Goal: Find specific page/section: Find specific page/section

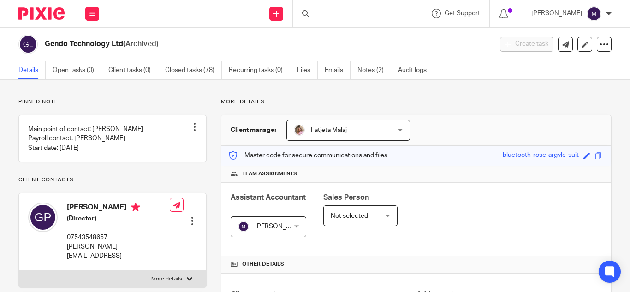
click at [339, 11] on div at bounding box center [357, 13] width 129 height 27
click at [343, 14] on input "Search" at bounding box center [353, 15] width 83 height 8
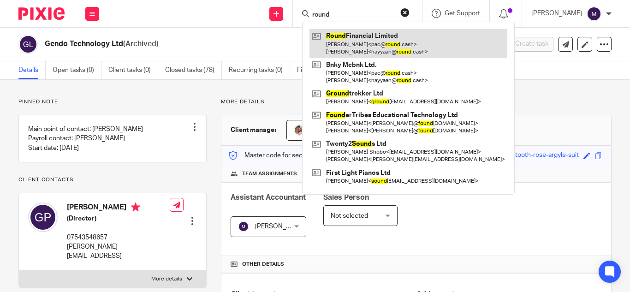
type input "round"
click at [368, 40] on link at bounding box center [409, 43] width 198 height 29
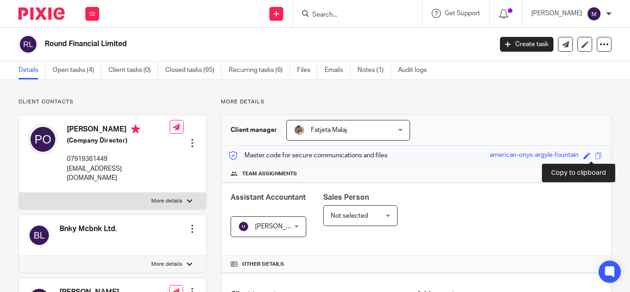
click at [595, 156] on span at bounding box center [598, 155] width 7 height 7
